Goal: Information Seeking & Learning: Learn about a topic

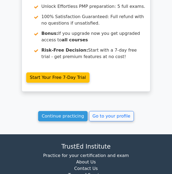
scroll to position [1008, 0]
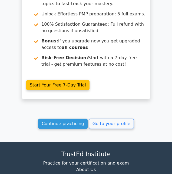
click at [78, 119] on link "Continue practicing" at bounding box center [62, 124] width 49 height 10
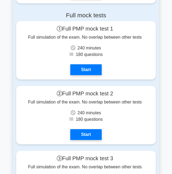
scroll to position [1029, 0]
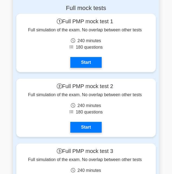
click at [92, 60] on link "Start" at bounding box center [85, 62] width 31 height 11
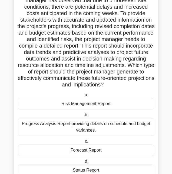
scroll to position [49, 0]
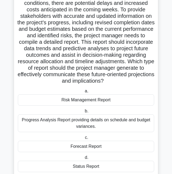
click at [119, 145] on div "Forecast Report" at bounding box center [86, 146] width 136 height 11
click at [84, 139] on input "c. Forecast Report" at bounding box center [84, 138] width 0 height 4
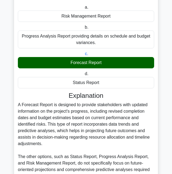
scroll to position [161, 0]
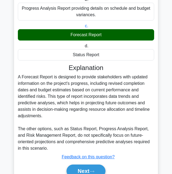
click at [90, 168] on button "Next" at bounding box center [85, 170] width 39 height 13
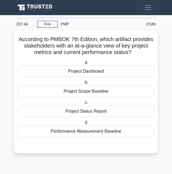
click at [151, 158] on div "According to PMBOK 7th Edition, which artifact provides stakeholders with an at…" at bounding box center [86, 95] width 144 height 129
click at [104, 74] on div "Project Dashboard" at bounding box center [86, 71] width 136 height 11
click at [83, 64] on input "a. Project Dashboard" at bounding box center [83, 63] width 0 height 4
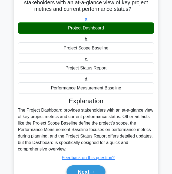
scroll to position [44, 0]
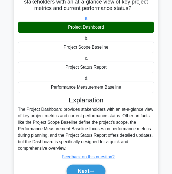
click at [92, 174] on button "Next" at bounding box center [85, 170] width 39 height 13
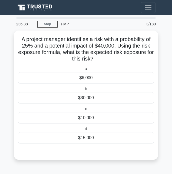
scroll to position [0, 0]
click at [100, 139] on div "$15,000" at bounding box center [86, 137] width 136 height 11
click at [83, 131] on input "d. $15,000" at bounding box center [83, 129] width 0 height 4
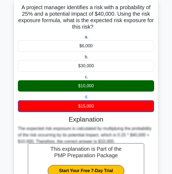
scroll to position [71, 0]
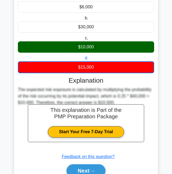
click at [97, 168] on button "Next" at bounding box center [85, 170] width 39 height 13
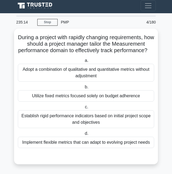
scroll to position [0, 0]
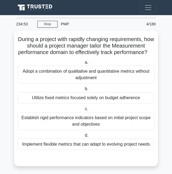
click at [138, 150] on div "Implement flexible metrics that can adapt to evolving project needs" at bounding box center [86, 144] width 136 height 11
click at [83, 137] on input "d. Implement flexible metrics that can adapt to evolving project needs" at bounding box center [83, 136] width 0 height 4
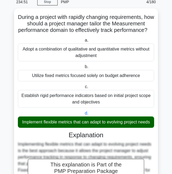
scroll to position [89, 0]
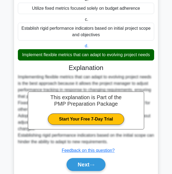
click at [87, 167] on button "Next" at bounding box center [85, 164] width 39 height 13
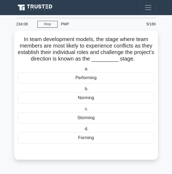
click at [110, 119] on div "Storming" at bounding box center [86, 117] width 136 height 11
click at [84, 111] on input "c. Storming" at bounding box center [84, 109] width 0 height 4
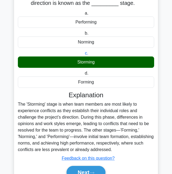
scroll to position [57, 0]
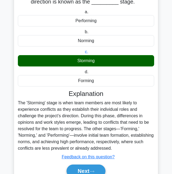
click at [90, 166] on button "Next" at bounding box center [85, 170] width 39 height 13
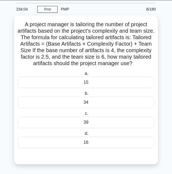
scroll to position [0, 0]
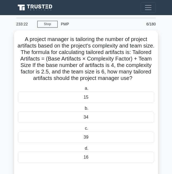
click at [104, 103] on div "15" at bounding box center [86, 97] width 136 height 11
click at [83, 90] on input "a. 15" at bounding box center [83, 89] width 0 height 4
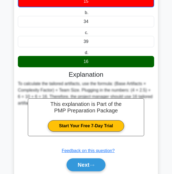
click at [86, 171] on button "Next" at bounding box center [85, 164] width 39 height 13
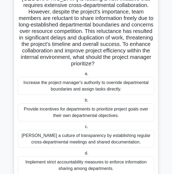
scroll to position [54, 0]
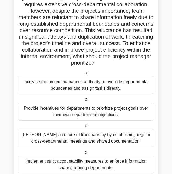
click at [32, 139] on div "[PERSON_NAME] a culture of transparency by establishing regular cross-departmen…" at bounding box center [86, 138] width 136 height 18
click at [84, 128] on input "[PERSON_NAME] a culture of transparency by establishing regular cross-departmen…" at bounding box center [84, 126] width 0 height 4
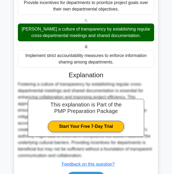
scroll to position [167, 0]
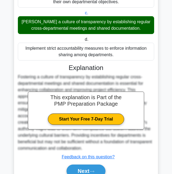
click at [77, 170] on button "Next" at bounding box center [85, 170] width 39 height 13
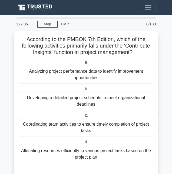
click at [132, 73] on div "Analyzing project performance data to identify improvement opportunities" at bounding box center [86, 75] width 136 height 18
click at [83, 64] on input "a. Analyzing project performance data to identify improvement opportunities" at bounding box center [83, 63] width 0 height 4
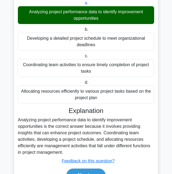
scroll to position [63, 0]
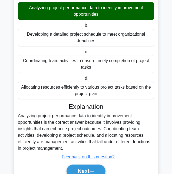
click at [101, 171] on button "Next" at bounding box center [85, 170] width 39 height 13
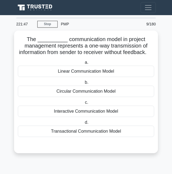
scroll to position [0, 0]
click at [140, 137] on div "Transactional Communication Model" at bounding box center [86, 131] width 136 height 11
click at [83, 124] on input "d. Transactional Communication Model" at bounding box center [83, 123] width 0 height 4
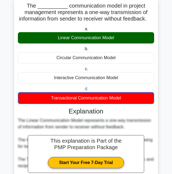
scroll to position [77, 0]
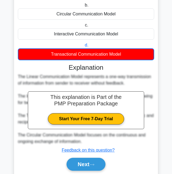
click at [90, 171] on button "Next" at bounding box center [85, 164] width 39 height 13
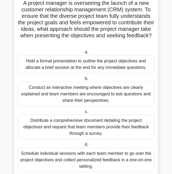
scroll to position [55, 0]
